Goal: Information Seeking & Learning: Learn about a topic

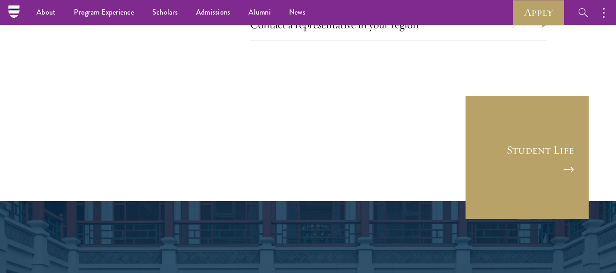
scroll to position [5154, 0]
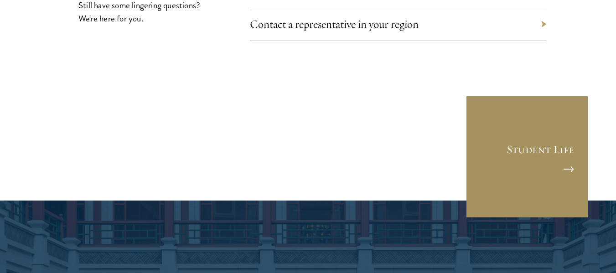
click at [507, 113] on link "Student Life" at bounding box center [527, 156] width 123 height 123
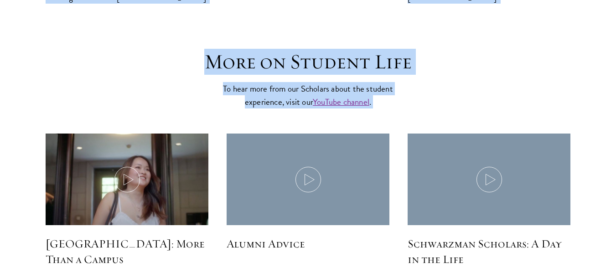
scroll to position [2720, 0]
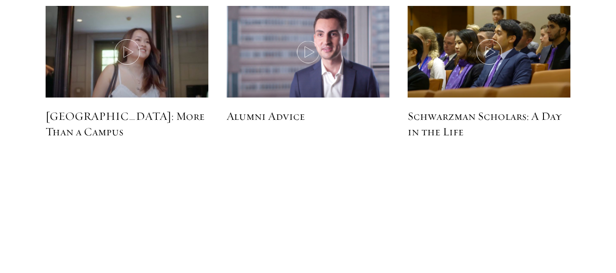
drag, startPoint x: 181, startPoint y: 55, endPoint x: 366, endPoint y: 37, distance: 185.5
copy main "cholars take part in an unparalleled learning opportunity designed to expand th…"
